Goal: Navigation & Orientation: Find specific page/section

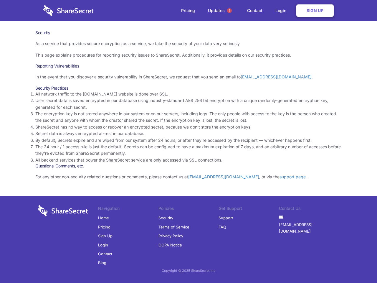
click at [189, 142] on li "By default, Secrets expire and are wiped from our system after 24 hours, or aft…" at bounding box center [188, 140] width 307 height 6
click at [230, 11] on span "1" at bounding box center [229, 10] width 5 height 5
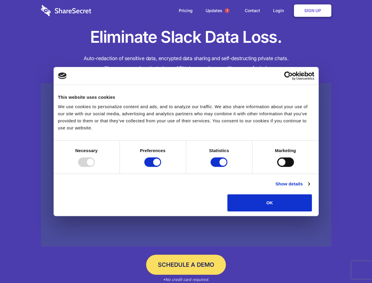
click at [95, 167] on div at bounding box center [86, 161] width 17 height 9
click at [161, 167] on input "Preferences" at bounding box center [152, 161] width 17 height 9
checkbox input "false"
click at [220, 167] on input "Statistics" at bounding box center [219, 161] width 17 height 9
checkbox input "false"
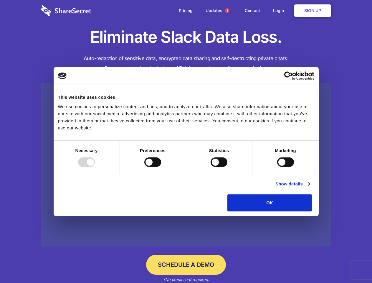
click at [277, 167] on input "Marketing" at bounding box center [285, 161] width 17 height 9
checkbox input "true"
click at [310, 188] on link "Show details" at bounding box center [293, 183] width 34 height 7
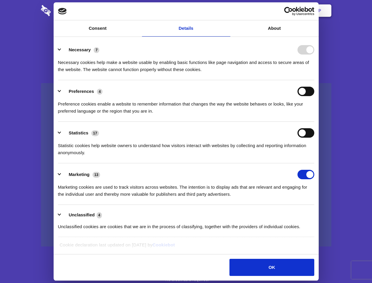
click at [315, 80] on li "Necessary 7 Necessary cookies help make a website usable by enabling basic func…" at bounding box center [186, 60] width 257 height 42
click at [227, 11] on span "1" at bounding box center [227, 10] width 5 height 5
